Goal: Task Accomplishment & Management: Complete application form

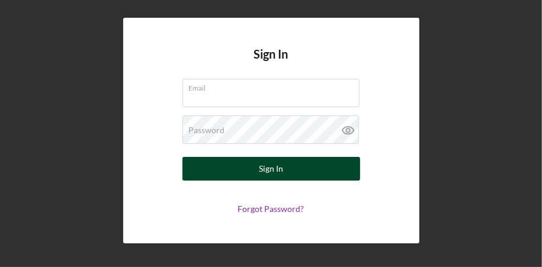
type input "[EMAIL_ADDRESS][DOMAIN_NAME]"
click at [272, 163] on div "Sign In" at bounding box center [271, 169] width 24 height 24
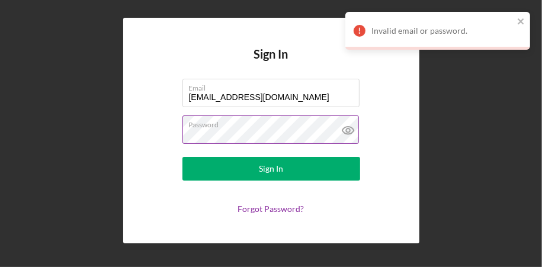
click at [342, 132] on icon at bounding box center [347, 131] width 11 height 8
click at [85, 142] on div "Sign In Email [EMAIL_ADDRESS][DOMAIN_NAME] Password Sign In Forgot Password?" at bounding box center [271, 130] width 530 height 261
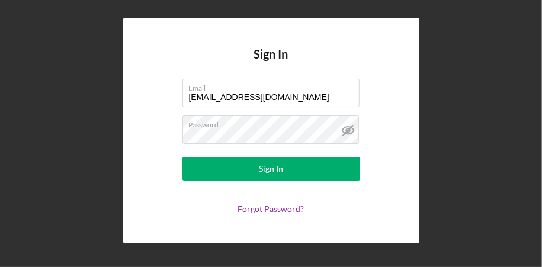
click at [403, 168] on div "Sign In Email [EMAIL_ADDRESS][DOMAIN_NAME] Password Sign In Forgot Password?" at bounding box center [271, 131] width 296 height 226
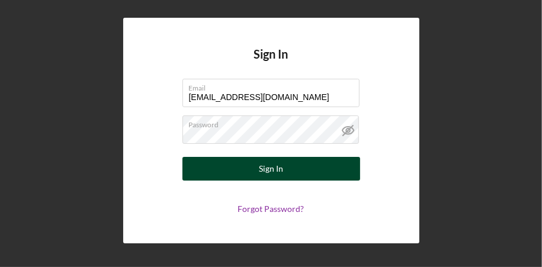
click at [259, 164] on button "Sign In" at bounding box center [271, 169] width 178 height 24
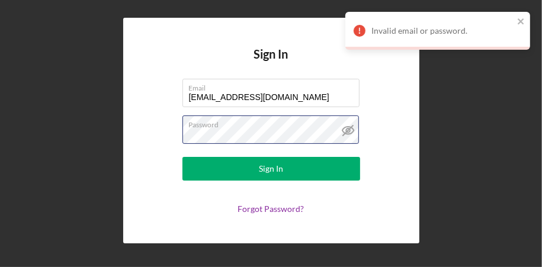
click at [73, 143] on div "Sign In Email [EMAIL_ADDRESS][DOMAIN_NAME] Password Sign In Forgot Password?" at bounding box center [271, 130] width 530 height 261
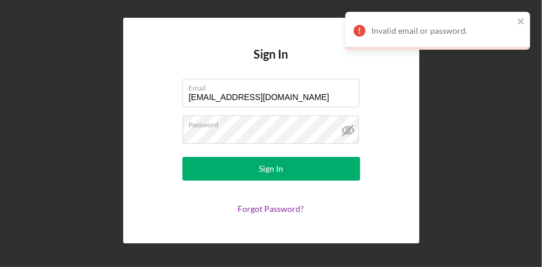
click at [371, 223] on div "Sign In Email [EMAIL_ADDRESS][DOMAIN_NAME] Password Sign In Forgot Password?" at bounding box center [271, 131] width 296 height 226
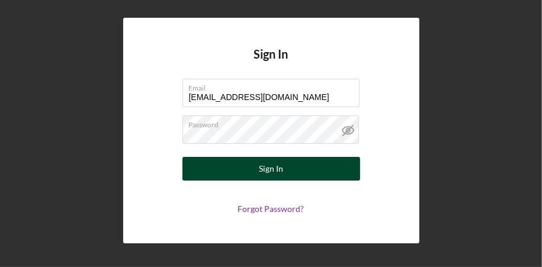
click at [272, 172] on div "Sign In" at bounding box center [271, 169] width 24 height 24
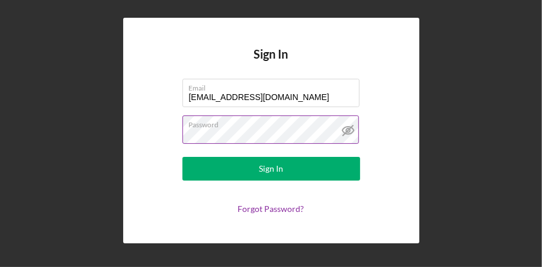
click at [182, 157] on button "Sign In" at bounding box center [271, 169] width 178 height 24
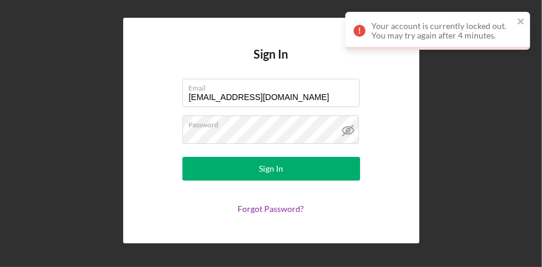
click at [203, 150] on form "Email [EMAIL_ADDRESS][DOMAIN_NAME] Password Sign In Forgot Password?" at bounding box center [271, 146] width 237 height 135
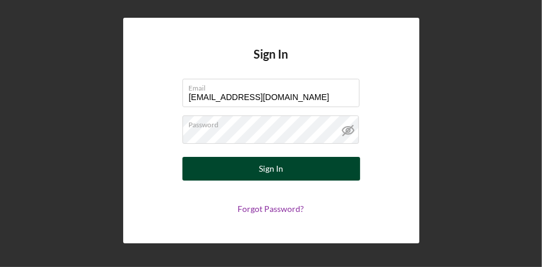
click at [302, 164] on button "Sign In" at bounding box center [271, 169] width 178 height 24
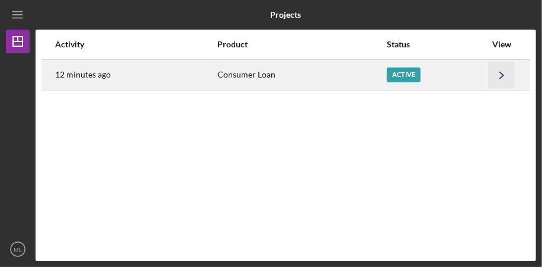
click at [498, 75] on icon "Icon/Navigate" at bounding box center [502, 75] width 27 height 27
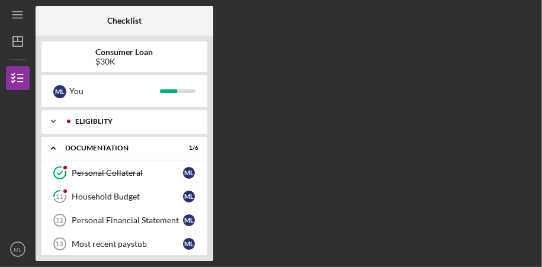
scroll to position [59, 0]
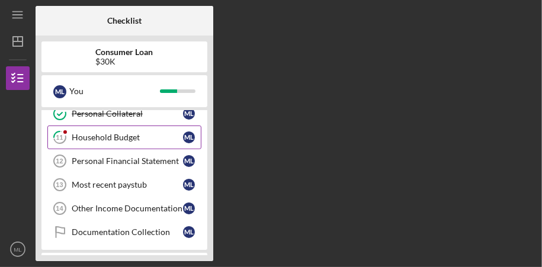
click at [157, 132] on link "11 Household Budget M L" at bounding box center [124, 138] width 154 height 24
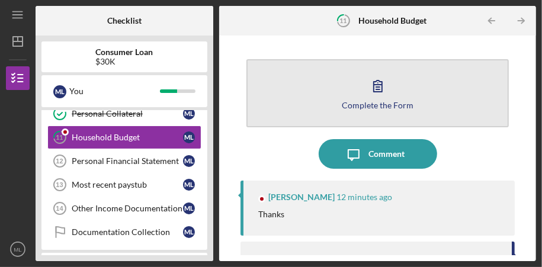
click at [363, 102] on div "Complete the Form" at bounding box center [378, 105] width 72 height 9
click at [363, 105] on div "Complete the Form" at bounding box center [378, 105] width 72 height 9
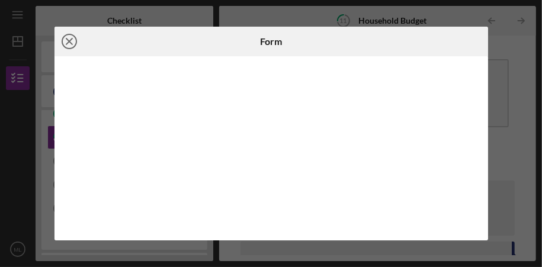
click at [67, 37] on icon "Icon/Close" at bounding box center [69, 42] width 30 height 30
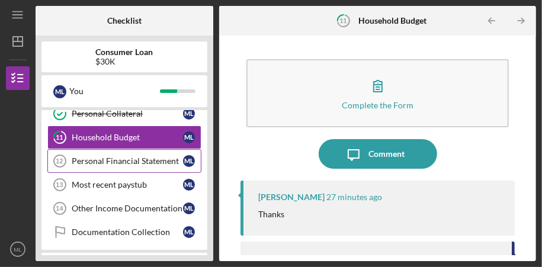
click at [122, 159] on div "Personal Financial Statement" at bounding box center [127, 160] width 111 height 9
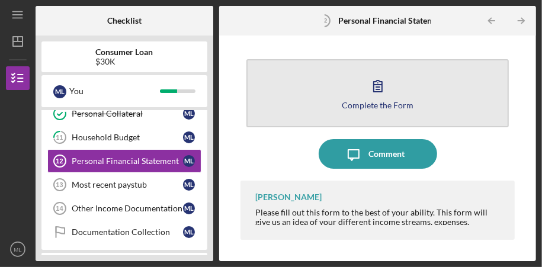
click at [348, 91] on button "Complete the Form Form" at bounding box center [377, 93] width 263 height 68
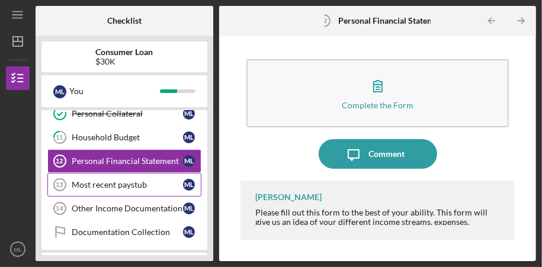
click at [94, 181] on div "Most recent paystub" at bounding box center [127, 184] width 111 height 9
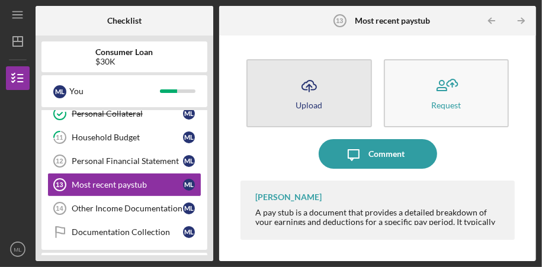
click at [312, 87] on polyline "button" at bounding box center [308, 86] width 5 height 3
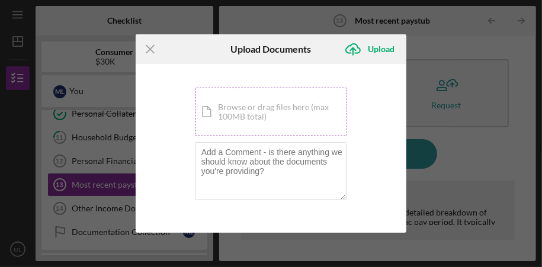
click at [255, 108] on div "Icon/Document Browse or drag files here (max 100MB total) Tap to choose files o…" at bounding box center [271, 112] width 153 height 49
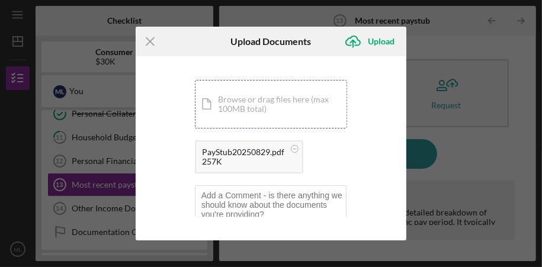
click at [245, 102] on div "Icon/Document Browse or drag files here (max 100MB total) Tap to choose files o…" at bounding box center [271, 104] width 153 height 49
click at [249, 101] on div "Icon/Document Browse or drag files here (max 100MB total) Tap to choose files o…" at bounding box center [271, 104] width 153 height 49
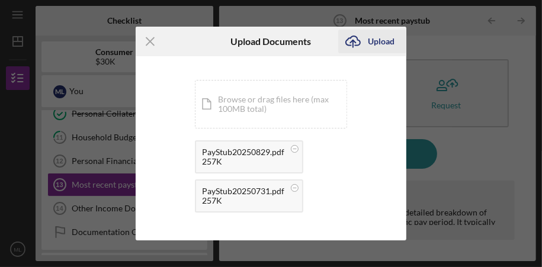
click at [387, 39] on div "Upload" at bounding box center [381, 42] width 27 height 24
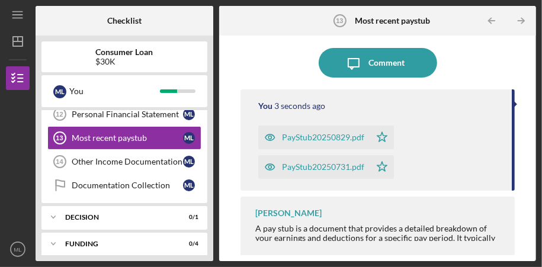
scroll to position [118, 0]
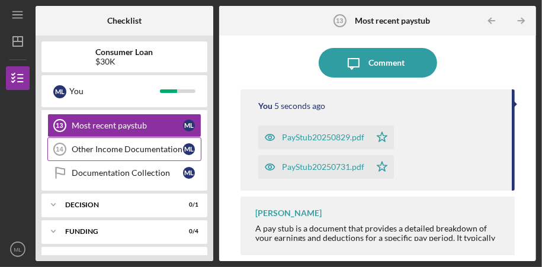
click at [107, 149] on div "Other Income Documentation" at bounding box center [127, 149] width 111 height 9
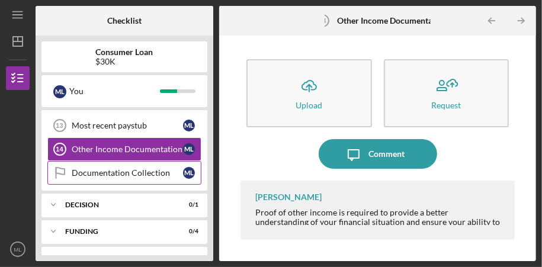
click at [136, 168] on div "Documentation Collection" at bounding box center [127, 172] width 111 height 9
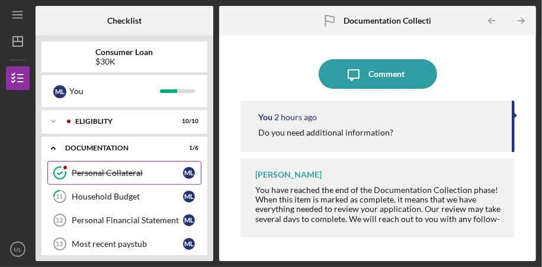
click at [106, 172] on div "Personal Collateral" at bounding box center [127, 172] width 111 height 9
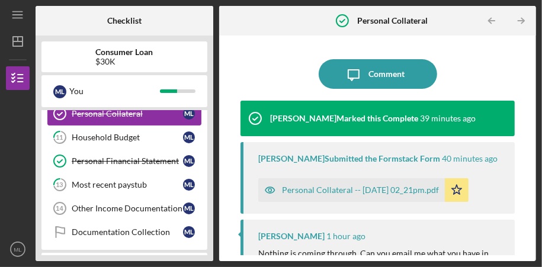
scroll to position [118, 0]
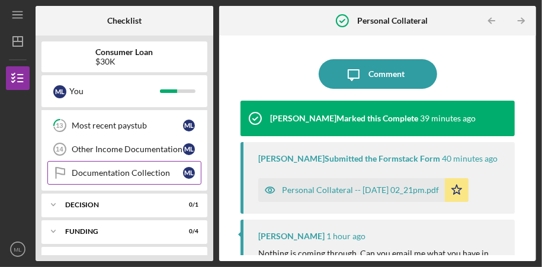
click at [110, 173] on div "Documentation Collection" at bounding box center [127, 172] width 111 height 9
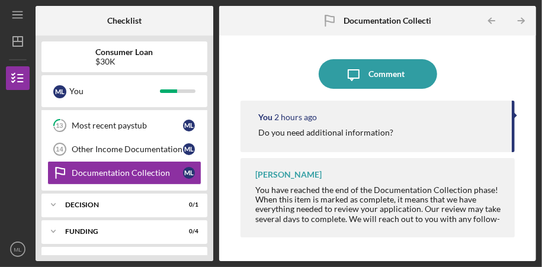
click at [381, 121] on div "You 2 hours ago" at bounding box center [379, 117] width 242 height 9
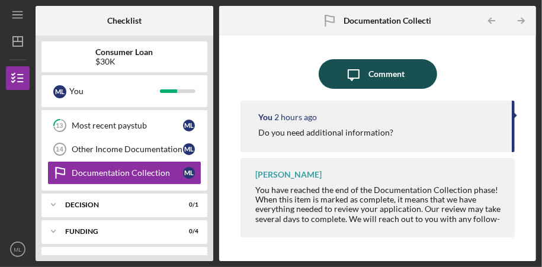
click at [371, 72] on div "Comment" at bounding box center [386, 74] width 36 height 30
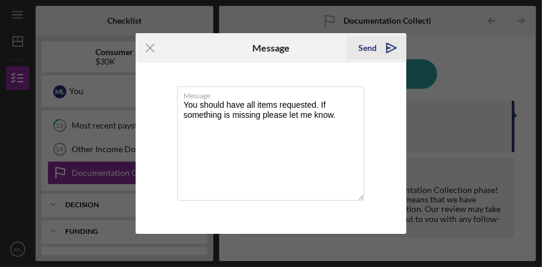
type textarea "You should have all items requested. If something is missing please let me know."
click at [365, 46] on div "Send" at bounding box center [367, 48] width 18 height 24
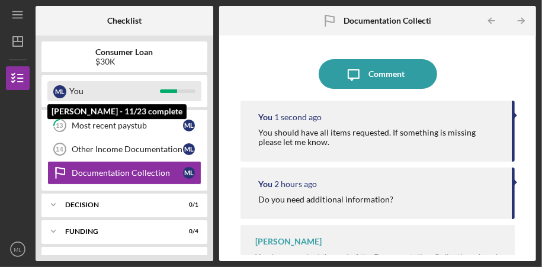
click at [132, 87] on div "You" at bounding box center [114, 91] width 91 height 20
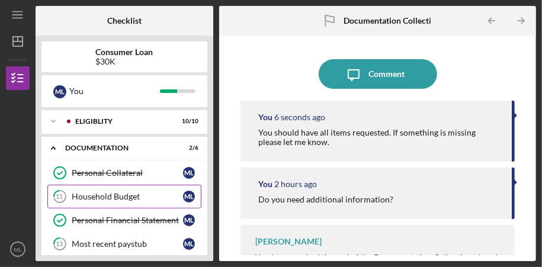
click at [108, 200] on div "Household Budget" at bounding box center [127, 196] width 111 height 9
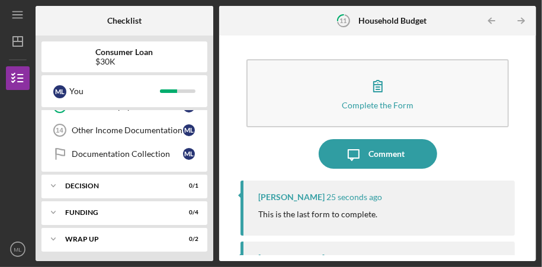
scroll to position [139, 0]
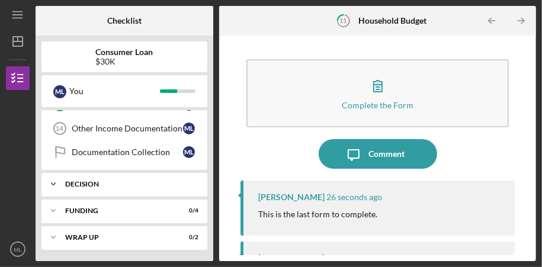
click at [113, 186] on div "Decision" at bounding box center [128, 184] width 127 height 7
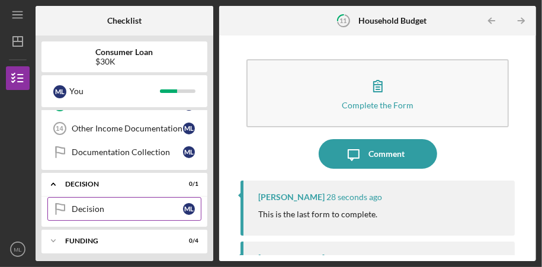
click at [132, 201] on link "Decision Decision M L" at bounding box center [124, 209] width 154 height 24
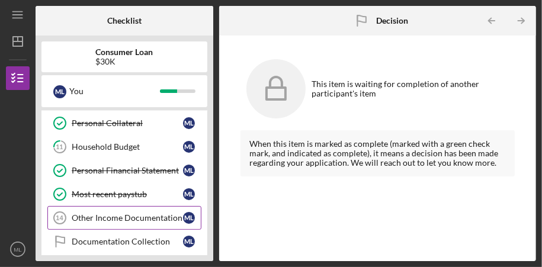
scroll to position [118, 0]
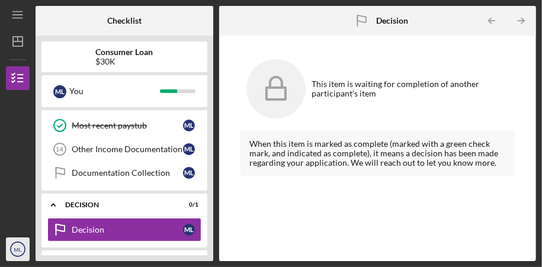
click at [14, 251] on text "ML" at bounding box center [18, 249] width 8 height 7
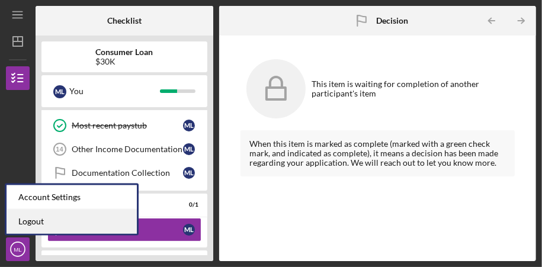
click at [39, 219] on link "Logout" at bounding box center [72, 222] width 130 height 24
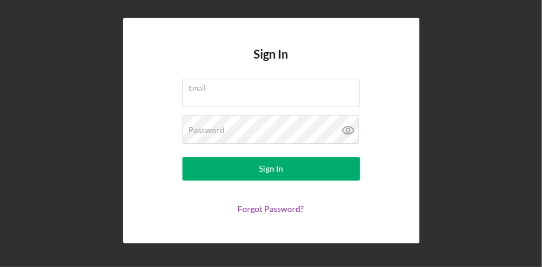
type input "[EMAIL_ADDRESS][DOMAIN_NAME]"
